Goal: Information Seeking & Learning: Learn about a topic

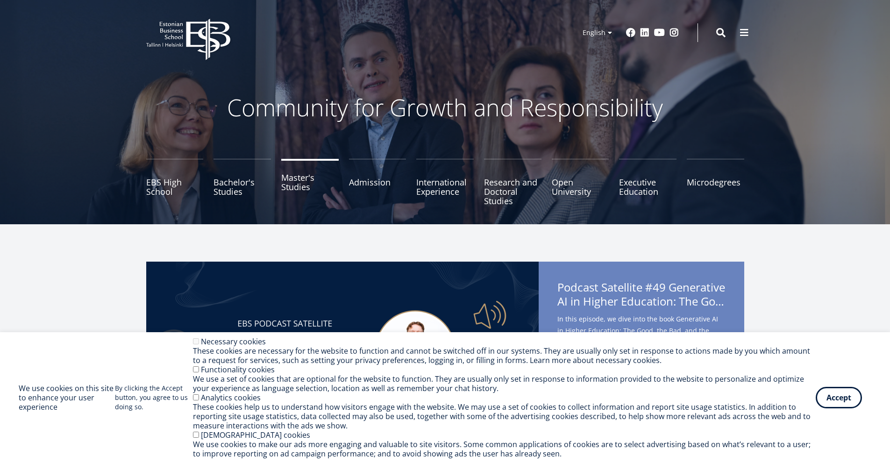
click at [303, 186] on link "Master's Studies" at bounding box center [309, 182] width 57 height 47
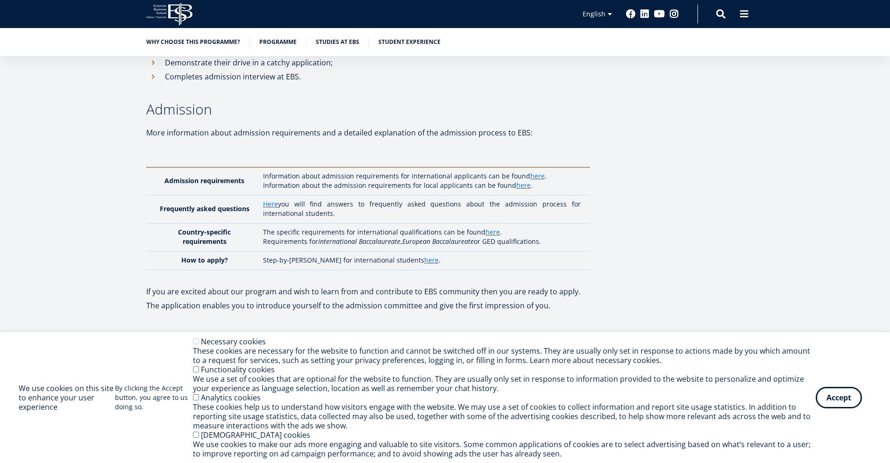
scroll to position [2568, 0]
click at [535, 172] on link "here" at bounding box center [537, 176] width 14 height 9
